Goal: Transaction & Acquisition: Obtain resource

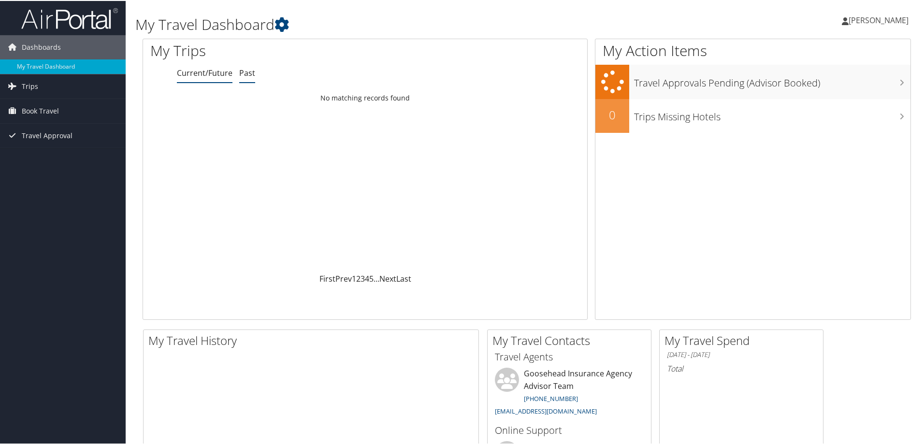
click at [244, 72] on link "Past" at bounding box center [247, 72] width 16 height 11
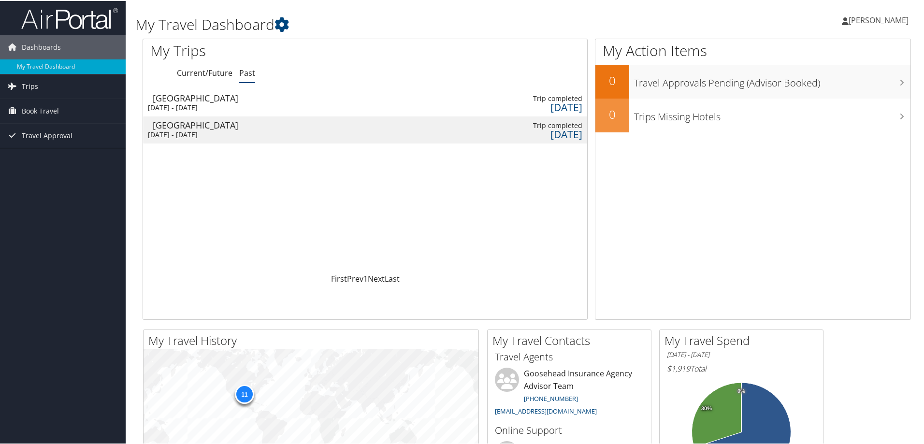
click at [240, 102] on div "[DATE] - [DATE]" at bounding box center [199, 106] width 103 height 9
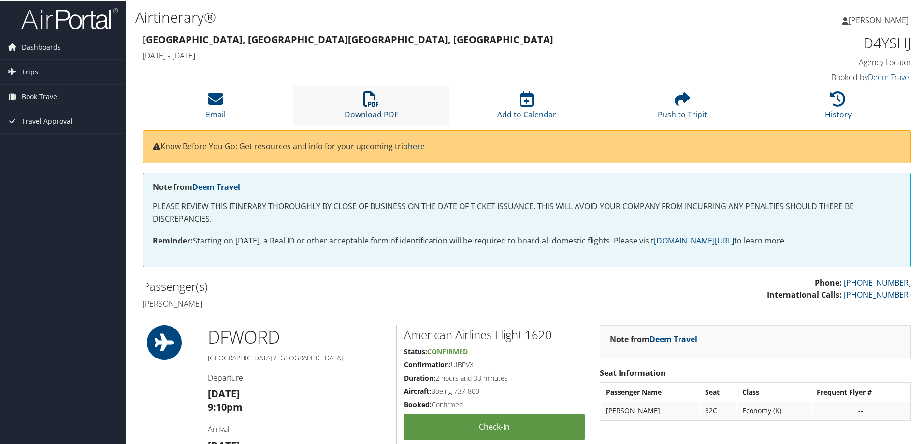
click at [393, 110] on link "Download PDF" at bounding box center [371, 107] width 54 height 23
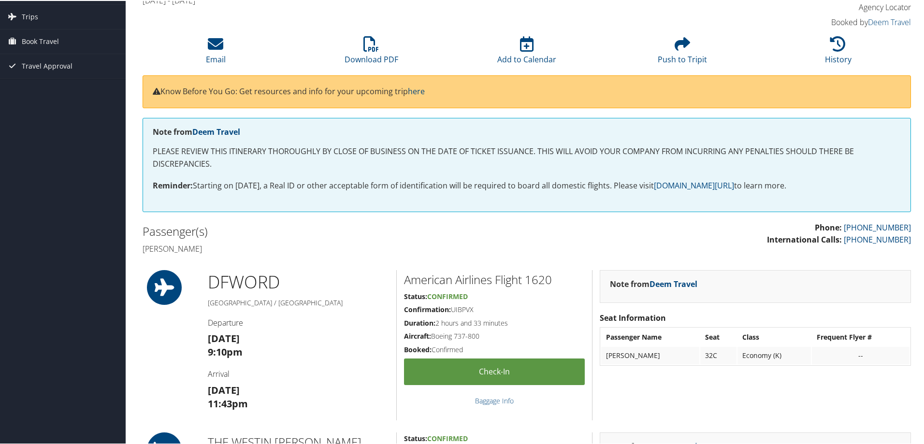
scroll to position [48, 0]
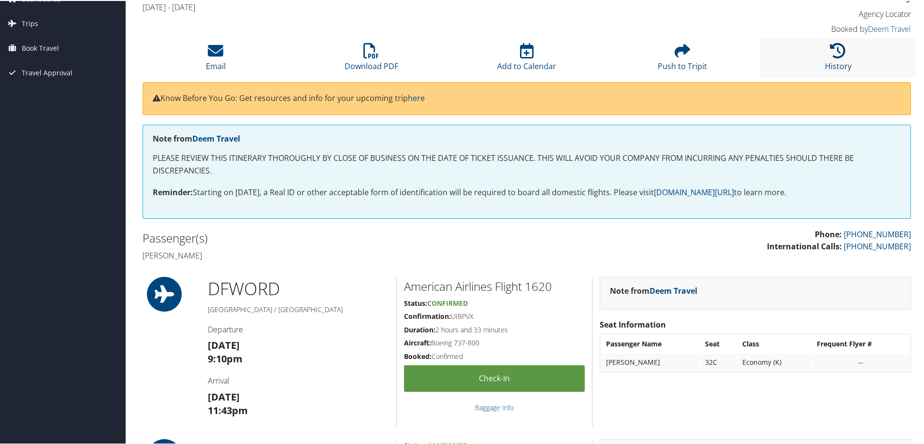
click at [832, 50] on icon at bounding box center [837, 49] width 15 height 15
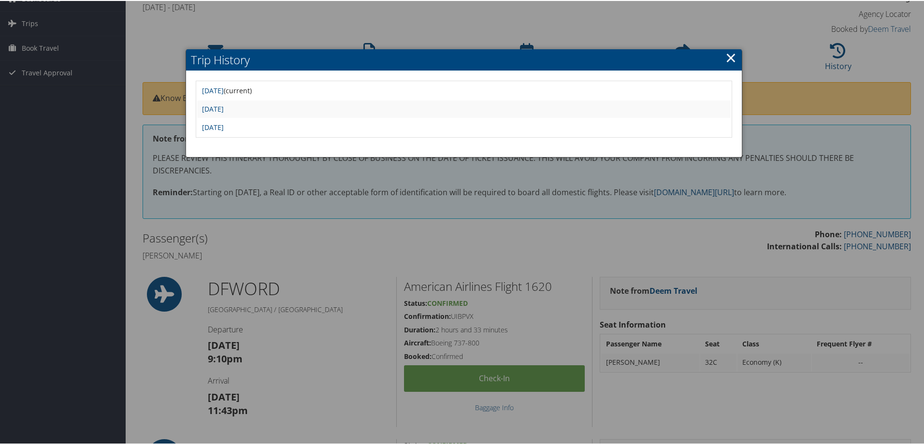
click at [726, 55] on link "×" at bounding box center [730, 56] width 11 height 19
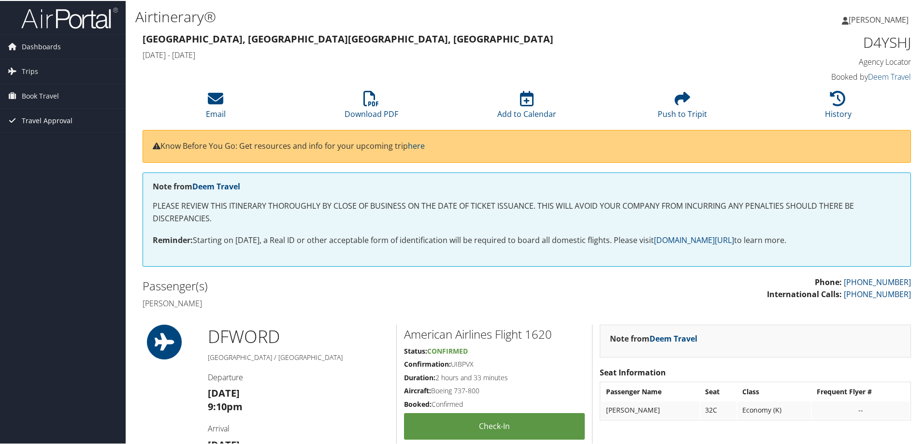
scroll to position [0, 0]
click at [39, 69] on link "Trips" at bounding box center [63, 71] width 126 height 24
click at [37, 105] on link "Past Trips" at bounding box center [63, 105] width 126 height 14
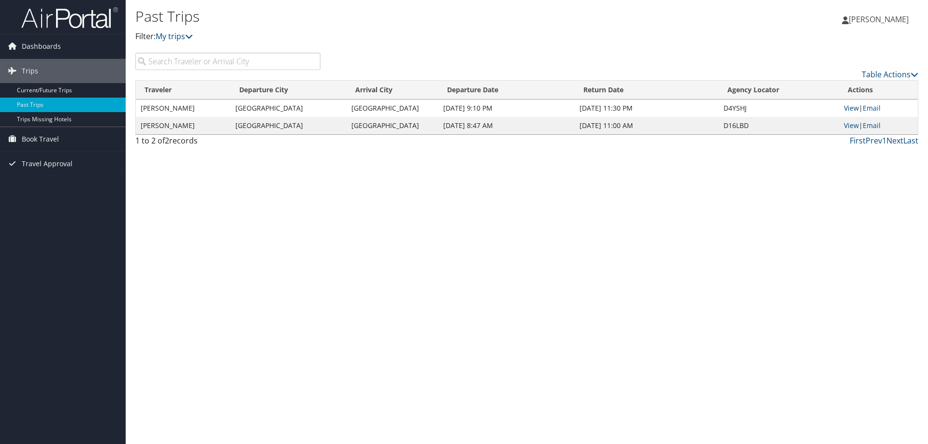
click at [851, 108] on link "View" at bounding box center [851, 107] width 15 height 9
click at [912, 74] on icon at bounding box center [914, 75] width 8 height 8
drag, startPoint x: 529, startPoint y: 211, endPoint x: 464, endPoint y: 204, distance: 65.6
click at [523, 211] on div at bounding box center [464, 222] width 928 height 444
click at [854, 127] on link "View" at bounding box center [851, 125] width 15 height 9
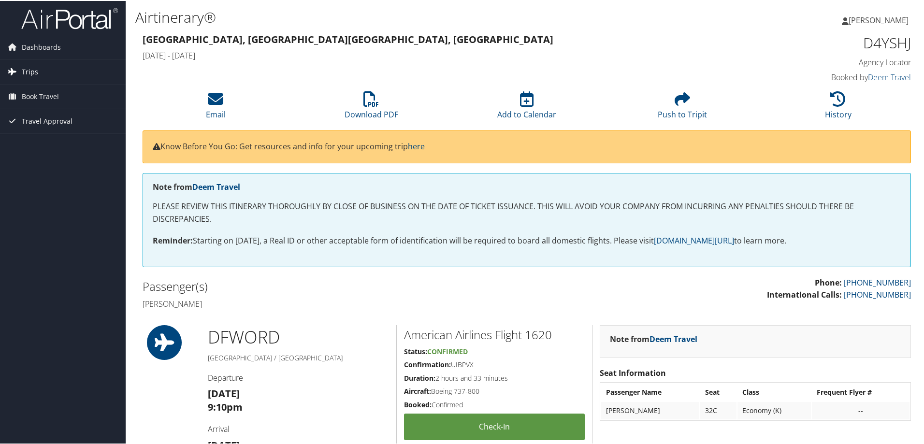
click at [28, 70] on span "Trips" at bounding box center [30, 71] width 16 height 24
click at [28, 100] on link "Past Trips" at bounding box center [63, 105] width 126 height 14
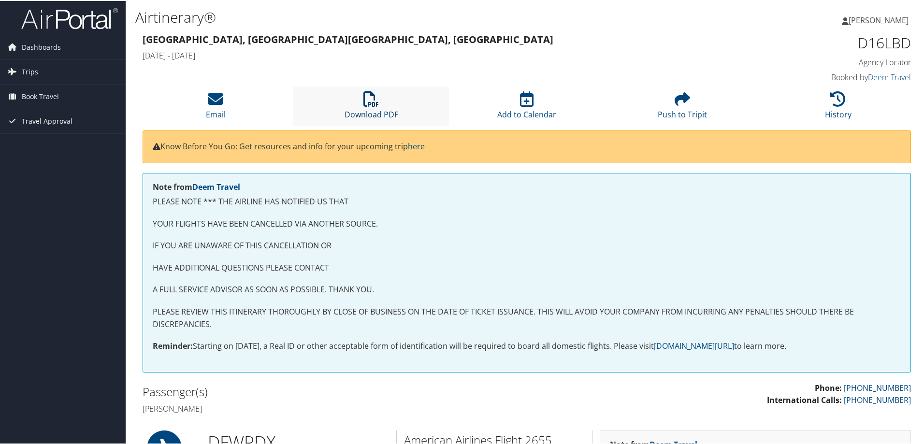
click at [376, 102] on icon at bounding box center [370, 97] width 15 height 15
